Goal: Task Accomplishment & Management: Complete application form

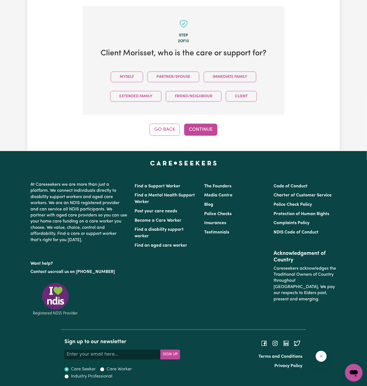
scroll to position [189, 0]
click at [130, 72] on button "Myself" at bounding box center [127, 77] width 32 height 11
click at [194, 131] on button "Continue" at bounding box center [200, 130] width 33 height 12
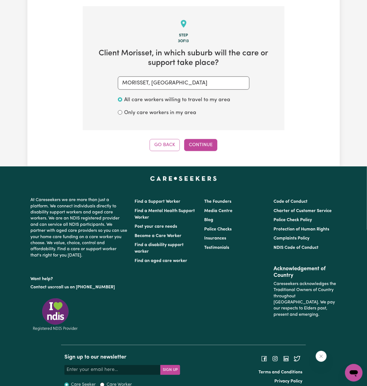
scroll to position [194, 0]
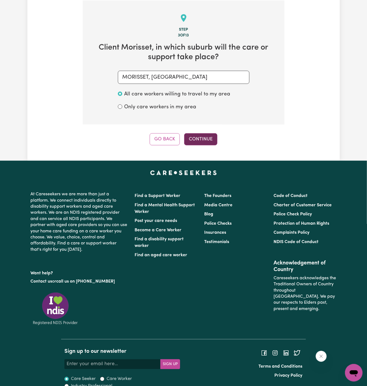
click at [204, 136] on button "Continue" at bounding box center [200, 139] width 33 height 12
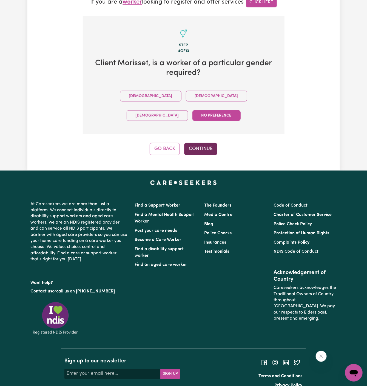
click at [199, 143] on button "Continue" at bounding box center [200, 149] width 33 height 12
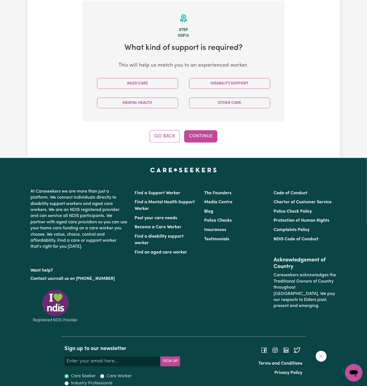
scroll to position [194, 0]
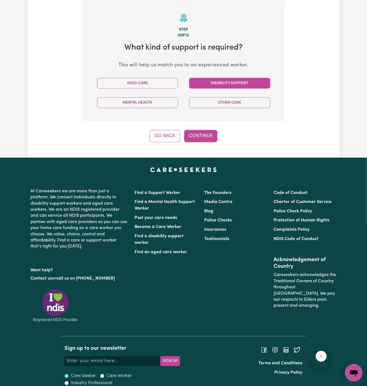
click at [214, 81] on button "Disability Support" at bounding box center [229, 83] width 81 height 11
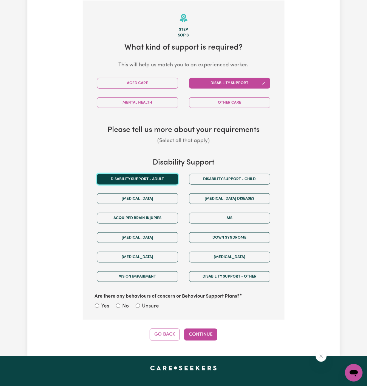
click at [159, 178] on button "Disability support - Adult" at bounding box center [137, 179] width 81 height 11
click at [146, 303] on label "Unsure" at bounding box center [150, 306] width 17 height 8
click at [140, 303] on input "Unsure" at bounding box center [138, 305] width 4 height 4
radio input "true"
click at [206, 337] on button "Continue" at bounding box center [200, 334] width 33 height 12
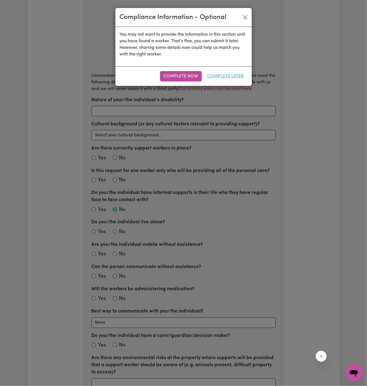
click at [231, 73] on button "Complete Later" at bounding box center [226, 76] width 44 height 10
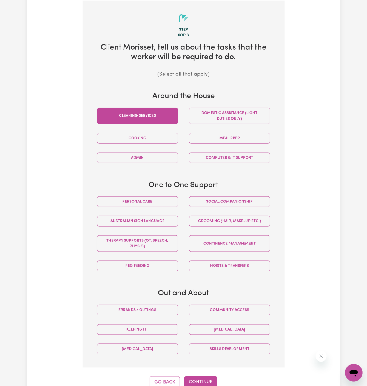
click at [164, 113] on button "Cleaning services" at bounding box center [137, 116] width 81 height 16
click at [213, 117] on button "Domestic assistance (light duties only)" at bounding box center [229, 116] width 81 height 16
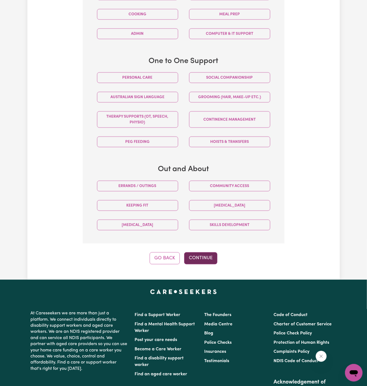
click at [201, 256] on button "Continue" at bounding box center [200, 258] width 33 height 12
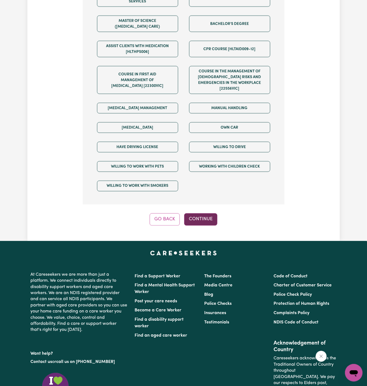
click at [196, 213] on button "Continue" at bounding box center [200, 219] width 33 height 12
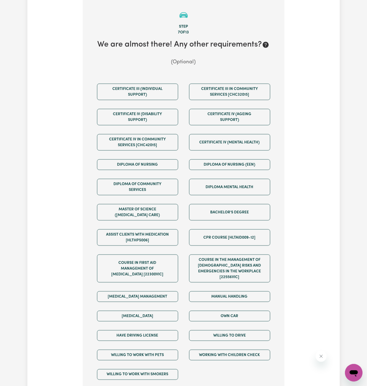
scroll to position [194, 0]
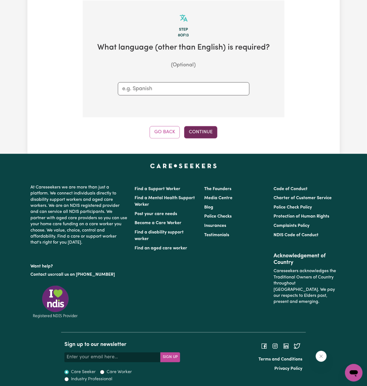
click at [196, 136] on button "Continue" at bounding box center [200, 132] width 33 height 12
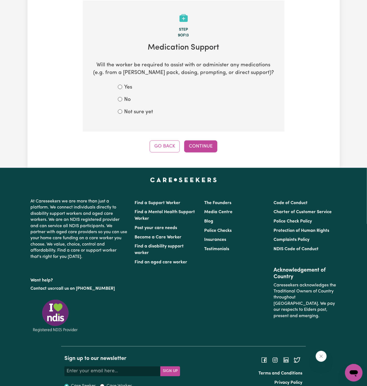
click at [130, 100] on label "No" at bounding box center [127, 100] width 7 height 8
click at [122, 100] on input "No" at bounding box center [120, 99] width 4 height 4
radio input "true"
click at [208, 141] on button "Continue" at bounding box center [200, 146] width 33 height 12
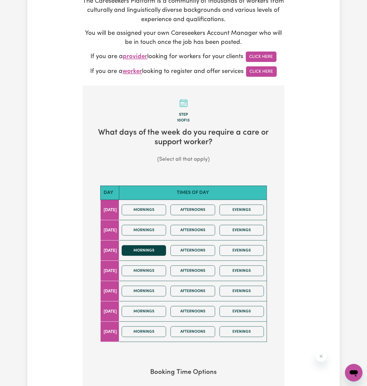
scroll to position [169, 0]
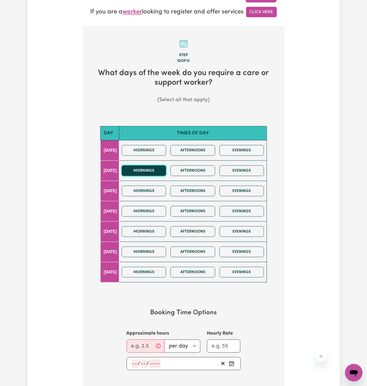
click at [153, 173] on button "Mornings" at bounding box center [144, 170] width 45 height 11
click at [153, 188] on button "Mornings" at bounding box center [144, 191] width 45 height 11
click at [156, 161] on div "Mornings Afternoons Evenings" at bounding box center [192, 170] width 147 height 19
click at [159, 166] on button "Mornings" at bounding box center [144, 170] width 45 height 11
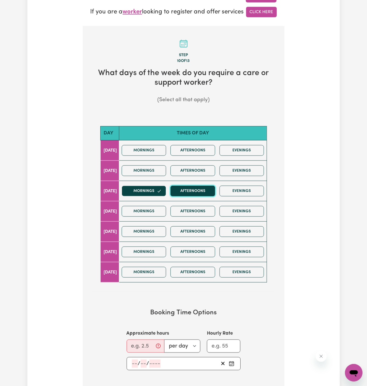
click at [193, 189] on button "Afternoons" at bounding box center [192, 191] width 45 height 11
click at [139, 346] on input "Approximate hours" at bounding box center [146, 345] width 38 height 13
type input "2"
click at [135, 359] on input "number" at bounding box center [135, 363] width 6 height 8
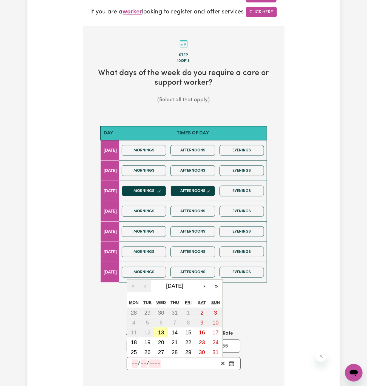
click at [162, 329] on abbr "13" at bounding box center [161, 332] width 6 height 6
type input "2025-08-13"
type input "13"
type input "8"
type input "2025"
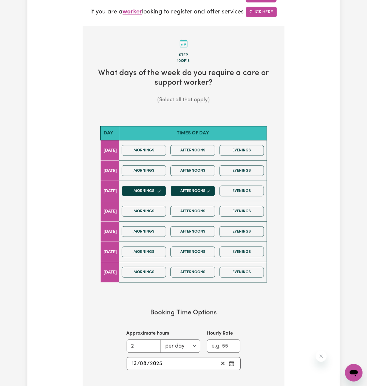
click at [136, 361] on input "13" at bounding box center [134, 363] width 5 height 8
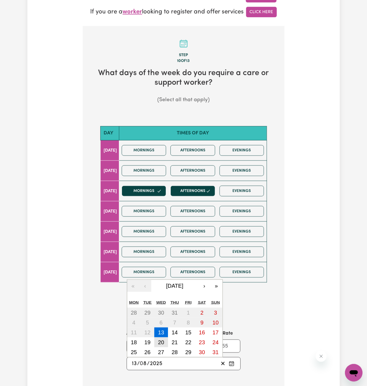
click at [161, 341] on abbr "20" at bounding box center [161, 342] width 6 height 6
type input "2025-08-20"
type input "20"
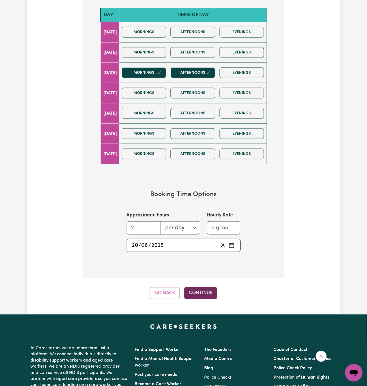
click at [198, 293] on button "Continue" at bounding box center [200, 293] width 33 height 12
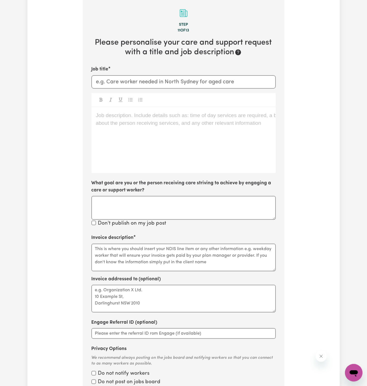
scroll to position [194, 0]
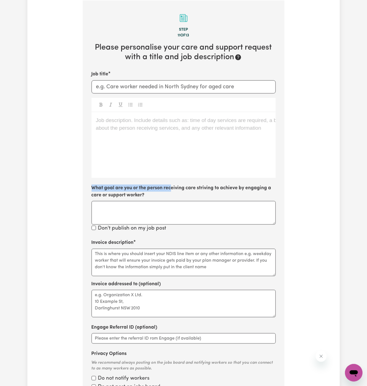
drag, startPoint x: 171, startPoint y: 188, endPoint x: 171, endPoint y: 178, distance: 10.1
click at [171, 178] on div "Job title Job description. Include details such as: time of day services are re…" at bounding box center [184, 152] width 184 height 162
click at [173, 156] on div "Job description. Include details such as: time of day services are required, a …" at bounding box center [184, 145] width 184 height 66
click at [157, 132] on div "Job description. Include details such as: time of day services are required, a …" at bounding box center [184, 145] width 184 height 66
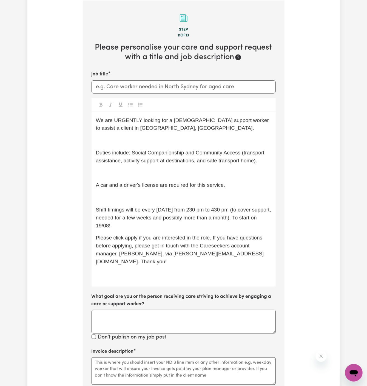
click at [143, 201] on div "We are URGENTLY looking for a female support worker to assist a client in Jambo…" at bounding box center [184, 199] width 184 height 175
click at [129, 185] on span "A car and a driver's license are required for this service." at bounding box center [160, 185] width 129 height 6
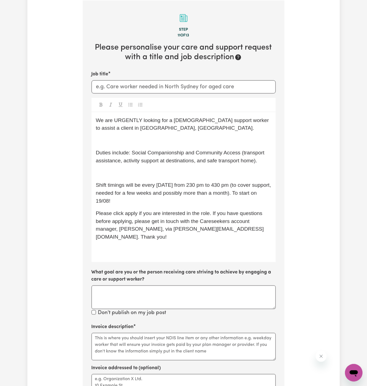
click at [138, 169] on p "﻿" at bounding box center [183, 173] width 175 height 8
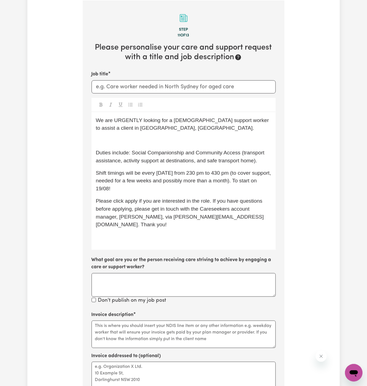
click at [136, 147] on div "We are URGENTLY looking for a female support worker to assist a client in Jambo…" at bounding box center [184, 181] width 184 height 138
click at [131, 139] on p "﻿" at bounding box center [183, 140] width 175 height 8
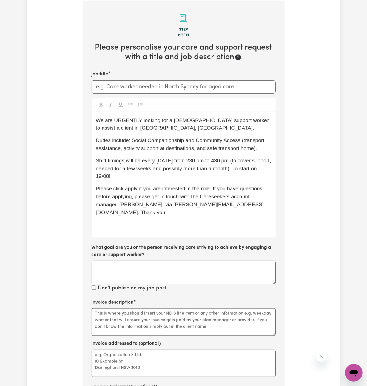
click at [129, 121] on span "We are URGENTLY looking for a female support worker to assist a client in Jambo…" at bounding box center [183, 124] width 175 height 14
click at [152, 126] on p "We are looking for a female support worker to assist a client in Jamboree Heigh…" at bounding box center [183, 124] width 175 height 16
click at [110, 117] on span "We are looking for a female support worker to assist a client in Jamboree Heigh…" at bounding box center [182, 124] width 172 height 14
click at [157, 120] on span "We are looking for a female support worker to assist a client in Jamboree Heigh…" at bounding box center [181, 124] width 170 height 14
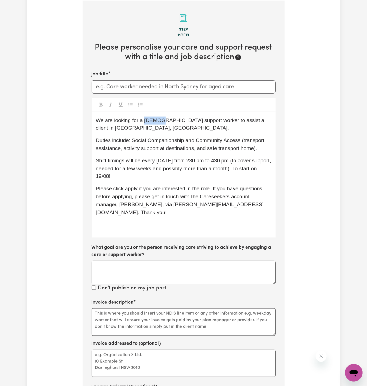
click at [157, 120] on span "We are looking for a female support worker to assist a client in Jamboree Heigh…" at bounding box center [181, 124] width 170 height 14
drag, startPoint x: 157, startPoint y: 120, endPoint x: 181, endPoint y: 124, distance: 24.1
click at [181, 124] on p "We are looking for a support worker to assist a client in Jamboree Heights, QLD." at bounding box center [183, 124] width 175 height 16
click at [225, 129] on p "We are looking for a support worker to assist a client in Jamboree Heights, QLD." at bounding box center [183, 124] width 175 height 16
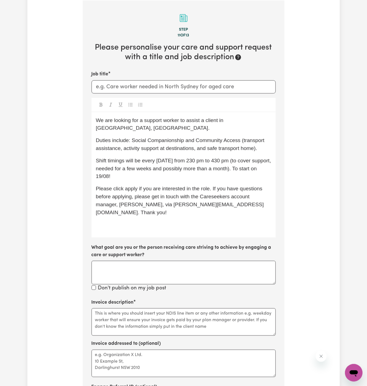
click at [208, 140] on span "Duties include: Social Companionship and Community Access (transport assistance…" at bounding box center [181, 144] width 170 height 14
drag, startPoint x: 224, startPoint y: 121, endPoint x: 112, endPoint y: 130, distance: 112.7
click at [112, 130] on p "We are looking for a support worker to assist a client in Jamboree Heights, QLD." at bounding box center [183, 124] width 175 height 16
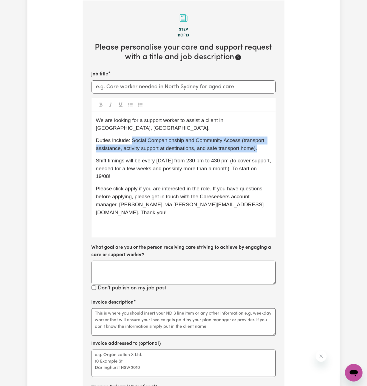
drag, startPoint x: 131, startPoint y: 132, endPoint x: 270, endPoint y: 138, distance: 139.4
click at [270, 138] on p "Duties include: Social Companionship and Community Access (transport assistance…" at bounding box center [183, 144] width 175 height 16
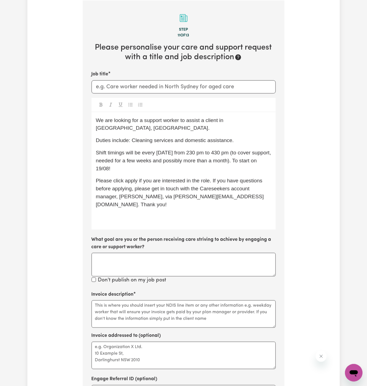
click at [162, 150] on span "Shift timings will be every Tuesday from 230 pm to 430 pm (to cover support, ne…" at bounding box center [184, 161] width 177 height 22
drag, startPoint x: 157, startPoint y: 144, endPoint x: 168, endPoint y: 158, distance: 18.1
click at [168, 158] on p "Shift timings will be every Tuesday from 230 pm to 430 pm (to cover support, ne…" at bounding box center [183, 161] width 175 height 24
click at [173, 159] on p "Shift timings will be every Tuesday from 230 pm to 430 pm (to cover support, ne…" at bounding box center [183, 161] width 175 height 24
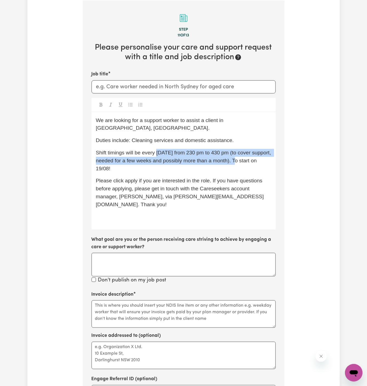
drag, startPoint x: 252, startPoint y: 154, endPoint x: 157, endPoint y: 145, distance: 95.0
click at [157, 150] on span "Shift timings will be every Tuesday from 230 pm to 430 pm (to cover support, ne…" at bounding box center [184, 161] width 177 height 22
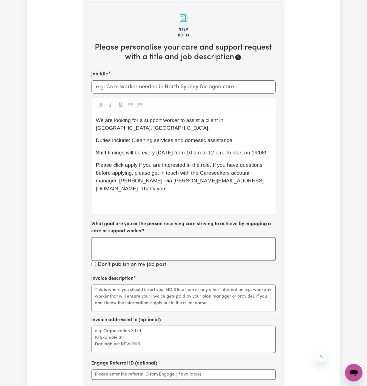
drag, startPoint x: 254, startPoint y: 145, endPoint x: 254, endPoint y: 149, distance: 3.8
click at [254, 149] on p "Shift timings will be every Wednesday from 10 am to 12 pm. To start on 19/08!" at bounding box center [183, 153] width 175 height 8
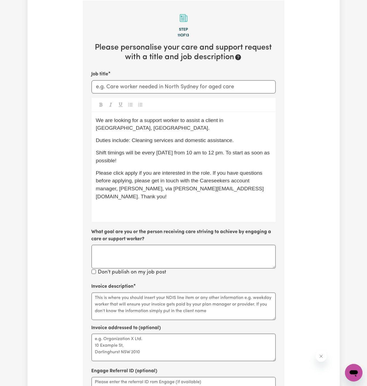
click at [225, 203] on div "We are looking for a support worker to assist a client in Morisset, NSW. Duties…" at bounding box center [184, 167] width 184 height 110
click at [219, 84] on input "Job title" at bounding box center [184, 86] width 184 height 13
click at [225, 121] on span "We are looking for a support worker to assist a client in [GEOGRAPHIC_DATA], [G…" at bounding box center [160, 124] width 129 height 14
drag, startPoint x: 224, startPoint y: 120, endPoint x: 257, endPoint y: 122, distance: 32.9
click at [225, 122] on span "We are looking for a support worker to assist a client in [GEOGRAPHIC_DATA], [G…" at bounding box center [160, 124] width 129 height 14
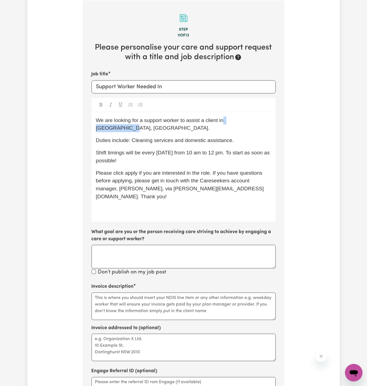
drag, startPoint x: 257, startPoint y: 122, endPoint x: 223, endPoint y: 120, distance: 33.8
click at [223, 120] on span "We are looking for a support worker to assist a client in [GEOGRAPHIC_DATA], [G…" at bounding box center [160, 124] width 129 height 14
copy span "Morisset, NSW"
click at [220, 92] on input "Support Worker Needed In" at bounding box center [184, 86] width 184 height 13
paste input "Morisset, NSW"
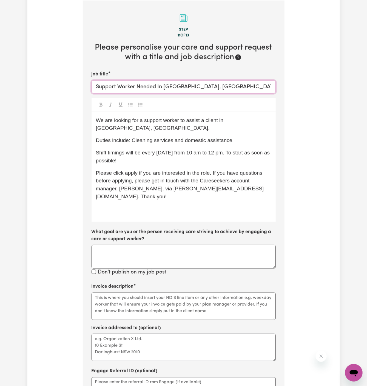
type input "Support Worker Needed In [GEOGRAPHIC_DATA], [GEOGRAPHIC_DATA]"
click at [172, 205] on p "﻿" at bounding box center [183, 209] width 175 height 8
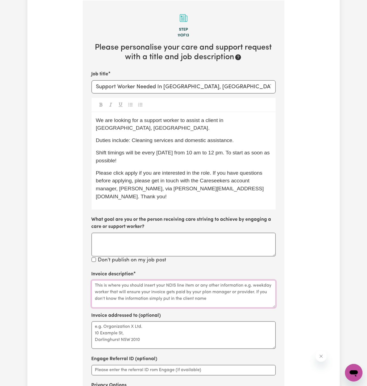
click at [181, 280] on textarea "Invoice description" at bounding box center [184, 293] width 184 height 27
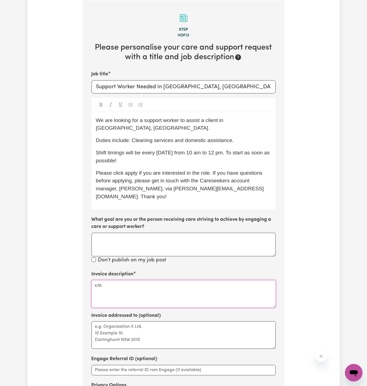
paste textarea "Together We Can"
click at [110, 280] on textarea "c/o Together We Can" at bounding box center [184, 293] width 184 height 27
type textarea "c/o Together We Can"
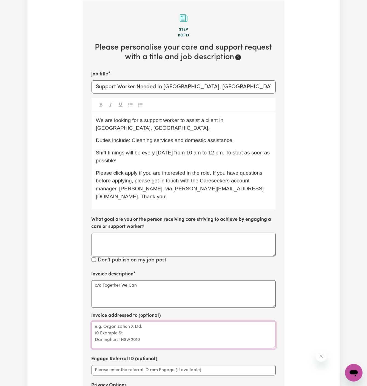
click at [116, 321] on textarea "Invoice addressed to (optional)" at bounding box center [184, 334] width 184 height 27
paste textarea "c/o Together We Can"
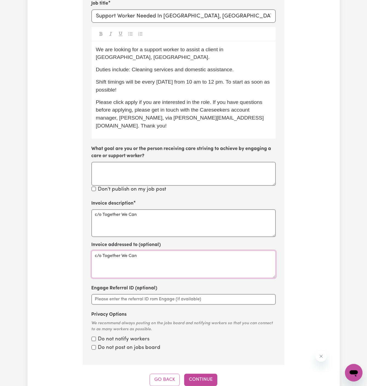
scroll to position [298, 0]
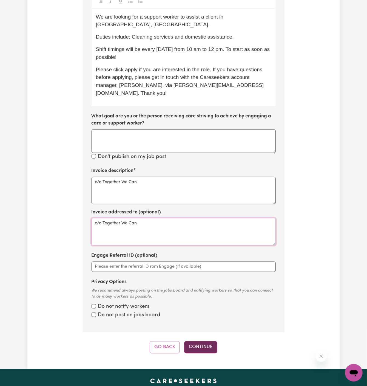
type textarea "c/o Together We Can"
click at [201, 341] on button "Continue" at bounding box center [200, 347] width 33 height 12
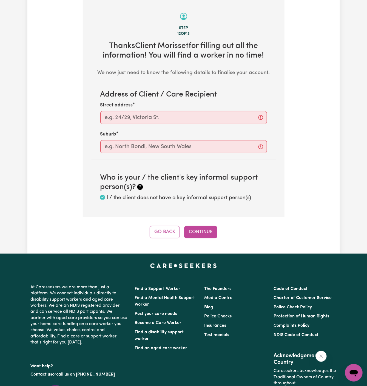
scroll to position [194, 0]
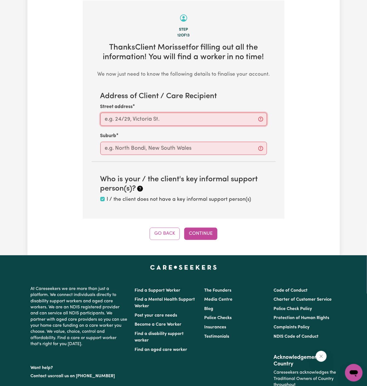
click at [147, 124] on input "Street address" at bounding box center [183, 119] width 167 height 13
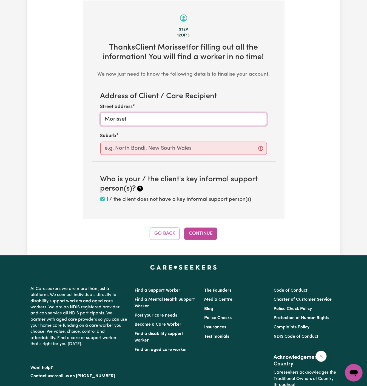
click at [112, 118] on input "Morisset" at bounding box center [183, 119] width 167 height 13
type input "Morisset"
click at [142, 153] on input "text" at bounding box center [183, 148] width 167 height 13
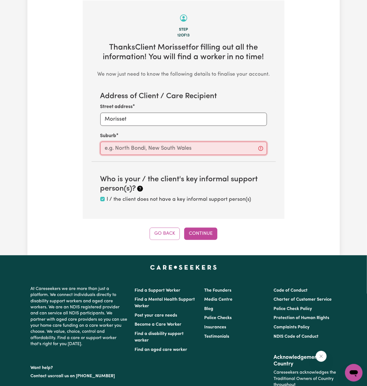
paste input "Morisset"
type input "Morisset"
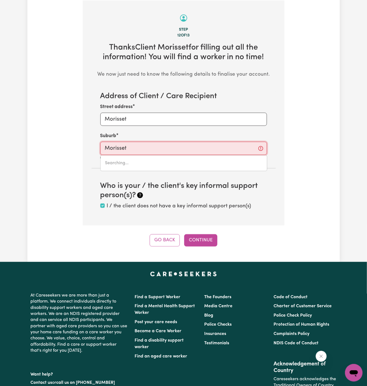
type input "Morisset, New South Wales, 2264"
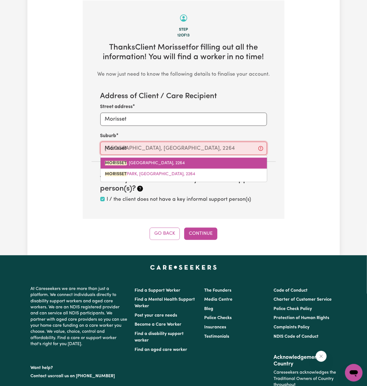
click at [156, 161] on span "MORISSET , New South Wales, 2264" at bounding box center [145, 163] width 80 height 4
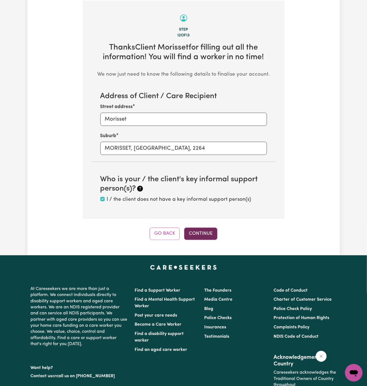
click at [203, 231] on button "Continue" at bounding box center [200, 233] width 33 height 12
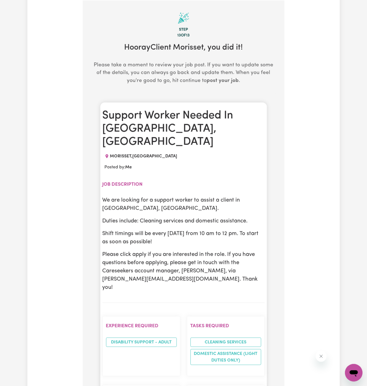
scroll to position [217, 0]
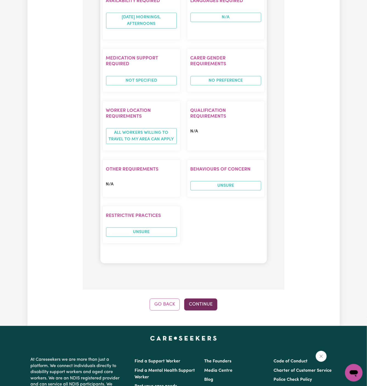
click at [197, 298] on button "Continue" at bounding box center [200, 304] width 33 height 12
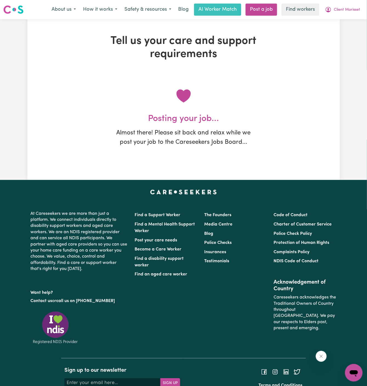
scroll to position [0, 0]
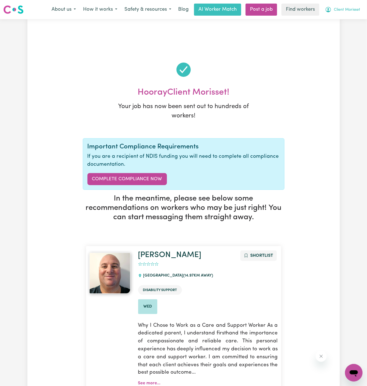
click at [347, 8] on span "Client Morisset" at bounding box center [347, 10] width 26 height 6
click at [346, 22] on link "My Dashboard" at bounding box center [341, 21] width 43 height 10
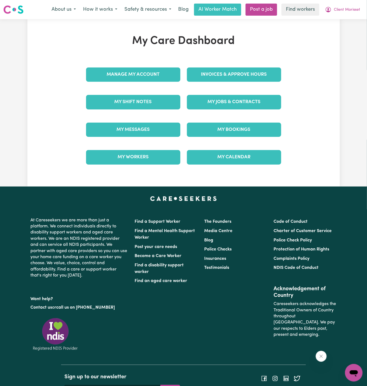
click at [149, 75] on div "Manage My Account" at bounding box center [133, 74] width 101 height 27
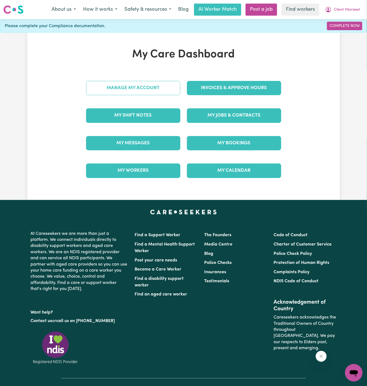
click at [148, 85] on link "Manage My Account" at bounding box center [133, 88] width 94 height 14
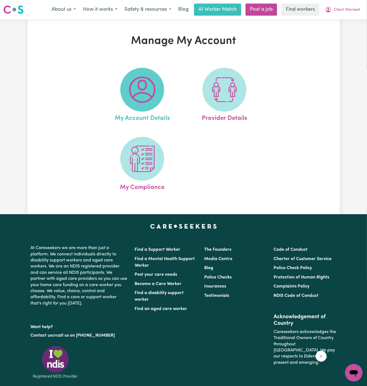
click at [149, 106] on span at bounding box center [142, 90] width 44 height 44
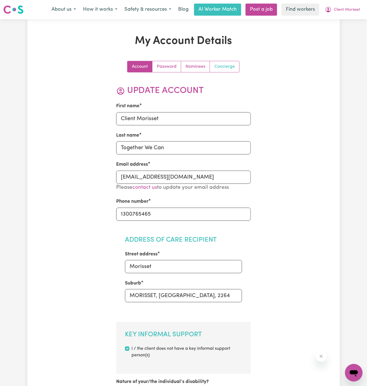
click at [219, 67] on link "Concierge" at bounding box center [224, 66] width 29 height 11
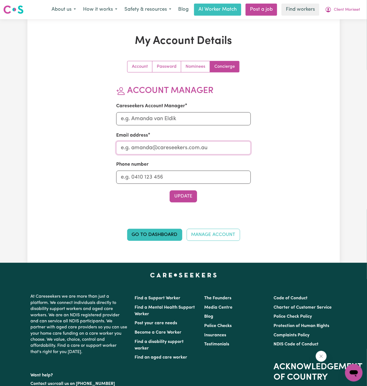
click at [152, 141] on input "Email address" at bounding box center [183, 147] width 135 height 13
click at [120, 119] on input "Careseekers Account Manager" at bounding box center [183, 118] width 135 height 13
click at [183, 117] on input "ab" at bounding box center [183, 118] width 135 height 13
click at [146, 120] on input "ann" at bounding box center [183, 118] width 135 height 13
click at [160, 120] on input "annie" at bounding box center [183, 118] width 135 height 13
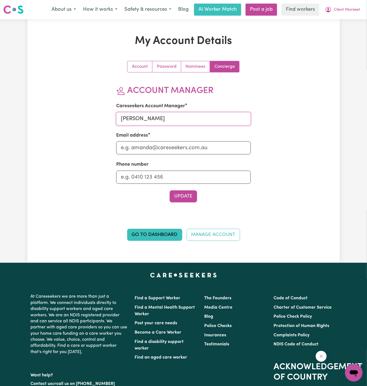
click at [160, 120] on input "annie" at bounding box center [183, 118] width 135 height 13
type input "Annie"
click at [158, 154] on section "Account Manager Careseekers Account Manager Annie Email address Phone number Up…" at bounding box center [183, 143] width 135 height 117
click at [158, 149] on input "Email address" at bounding box center [183, 147] width 135 height 13
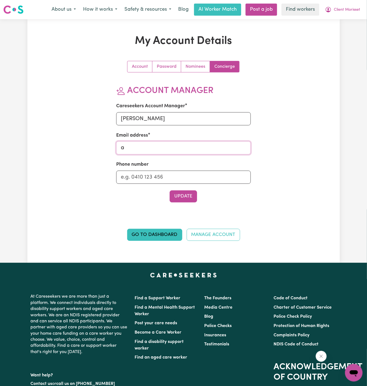
type input "annie@careseekers.com.au"
click at [169, 179] on input "Phone number" at bounding box center [183, 176] width 135 height 13
type input "1300765465"
click at [187, 201] on button "Update" at bounding box center [183, 196] width 27 height 12
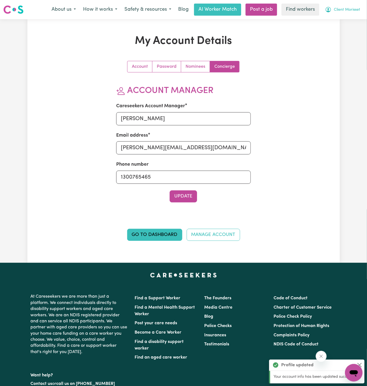
click at [350, 10] on span "Client Morisset" at bounding box center [347, 10] width 26 height 6
click at [350, 15] on button "Client Morisset" at bounding box center [342, 10] width 42 height 12
click at [352, 4] on button "Client Morisset" at bounding box center [342, 10] width 42 height 12
click at [342, 22] on link "My Dashboard" at bounding box center [341, 21] width 43 height 10
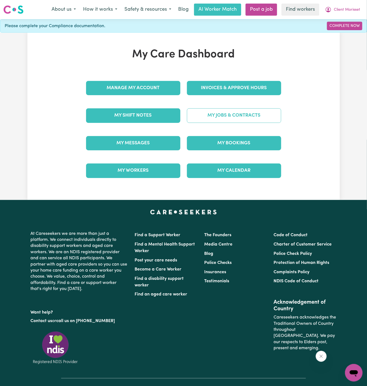
click at [223, 117] on link "My Jobs & Contracts" at bounding box center [234, 115] width 94 height 14
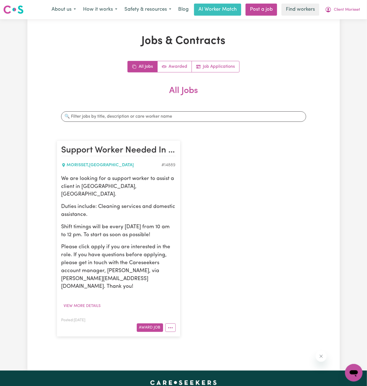
click at [112, 203] on p "Duties include: Cleaning services and domestic assistance." at bounding box center [118, 211] width 114 height 16
drag, startPoint x: 61, startPoint y: 177, endPoint x: 161, endPoint y: 226, distance: 110.5
click at [161, 226] on div "We are looking for a support worker to assist a client in Morisset, NSW. Duties…" at bounding box center [118, 233] width 114 height 116
copy div "We are looking for a support worker to assist a client in Morisset, NSW. Duties…"
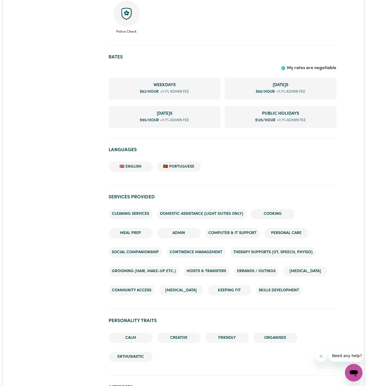
scroll to position [312, 0]
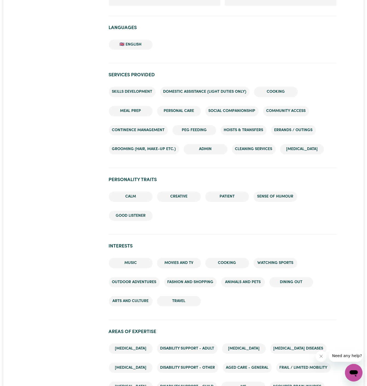
scroll to position [526, 0]
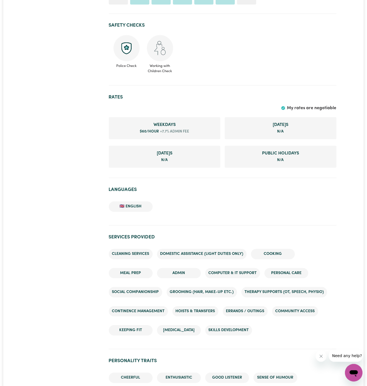
scroll to position [338, 0]
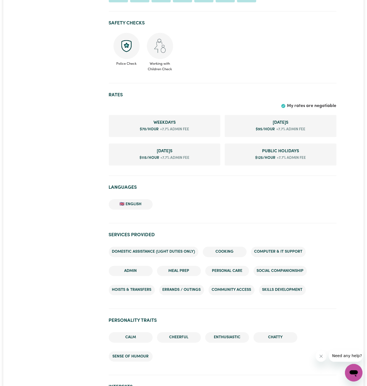
scroll to position [434, 0]
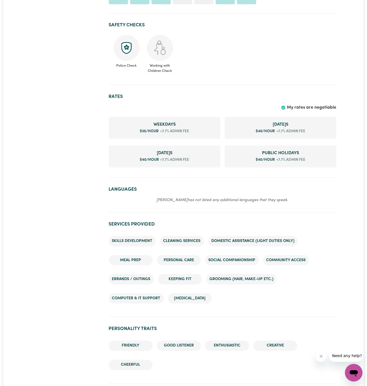
scroll to position [409, 0]
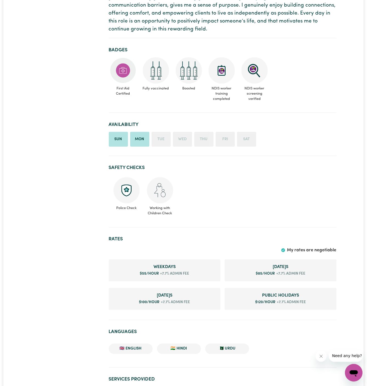
scroll to position [310, 0]
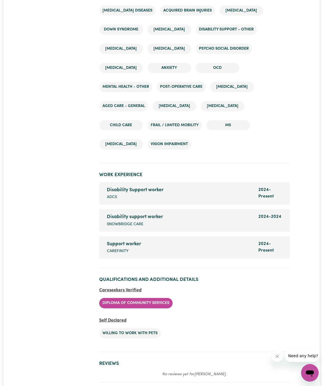
scroll to position [879, 0]
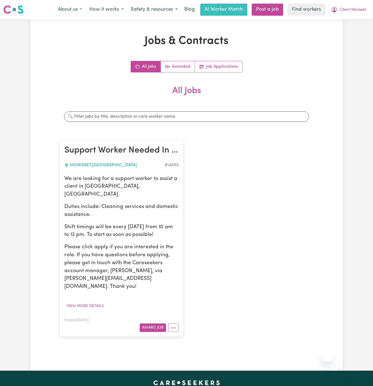
click at [363, 9] on span "Client Morisset" at bounding box center [353, 10] width 26 height 6
click at [349, 19] on link "My Dashboard" at bounding box center [347, 21] width 43 height 10
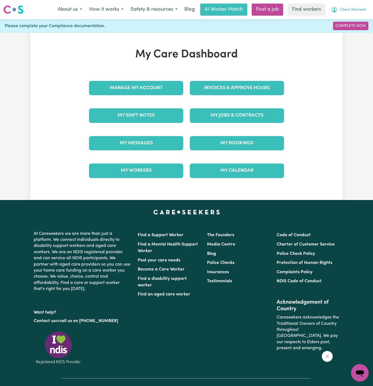
click at [351, 9] on span "Client Morisset" at bounding box center [353, 10] width 26 height 6
click at [109, 53] on h1 "My Care Dashboard" at bounding box center [187, 54] width 202 height 13
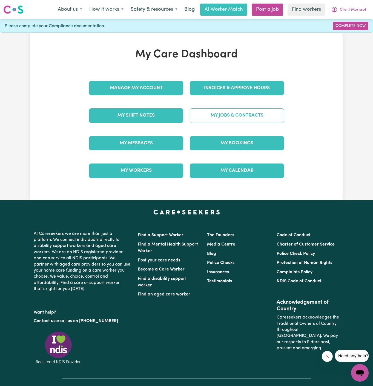
click at [236, 118] on link "My Jobs & Contracts" at bounding box center [237, 115] width 94 height 14
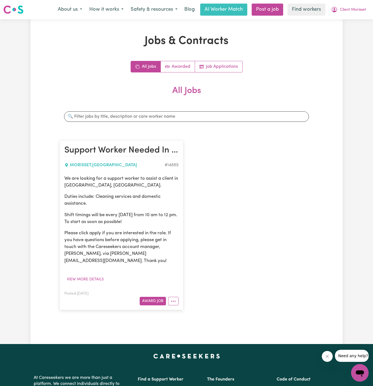
click at [221, 59] on div "Jobs & Contracts All Jobs Awarded Job Applications All Jobs Search jobs Support…" at bounding box center [186, 182] width 260 height 294
click at [221, 63] on link "Job Applications" at bounding box center [218, 66] width 47 height 11
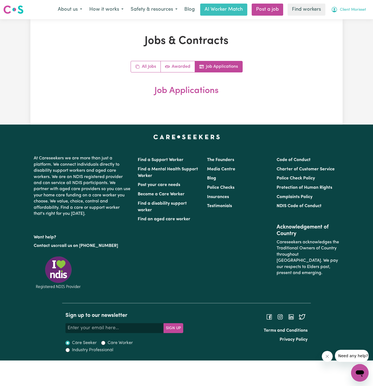
click at [351, 10] on span "Client Morisset" at bounding box center [353, 10] width 26 height 6
click at [350, 31] on link "Logout" at bounding box center [347, 31] width 43 height 10
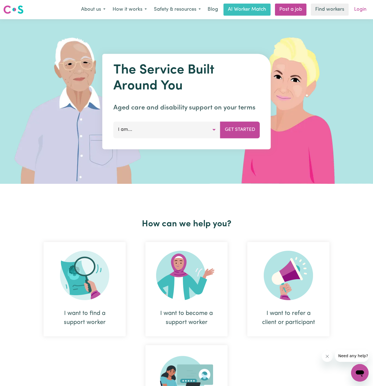
click at [362, 9] on link "Login" at bounding box center [360, 10] width 19 height 12
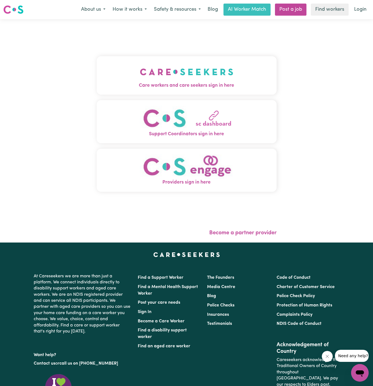
click at [175, 79] on img "Care workers and care seekers sign in here" at bounding box center [186, 72] width 93 height 20
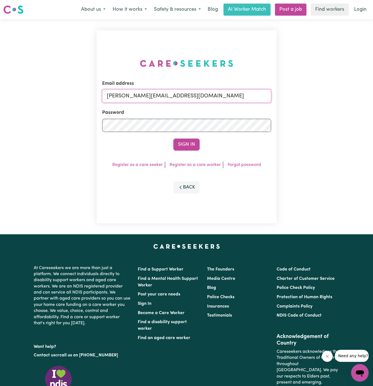
click at [196, 95] on input "[PERSON_NAME][EMAIL_ADDRESS][DOMAIN_NAME]" at bounding box center [186, 95] width 169 height 13
drag, startPoint x: 135, startPoint y: 95, endPoint x: 306, endPoint y: 95, distance: 171.0
click at [306, 95] on div "Email address [EMAIL_ADDRESS][DOMAIN_NAME] Password Sign In Register as a care …" at bounding box center [186, 126] width 373 height 215
type input "[EMAIL_ADDRESS][DOMAIN_NAME]"
click at [190, 143] on button "Sign In" at bounding box center [186, 144] width 26 height 12
